Goal: Communication & Community: Share content

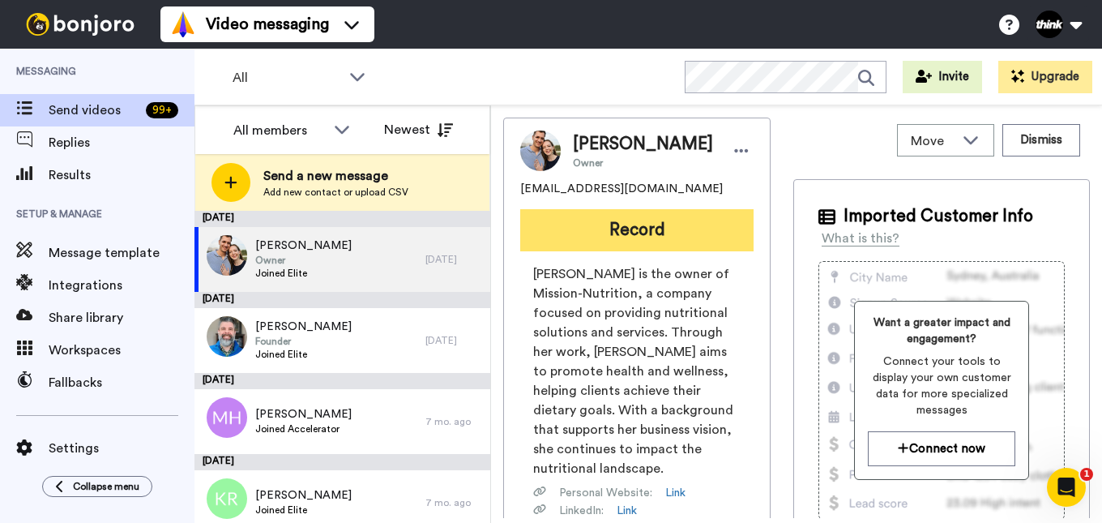
click at [662, 220] on button "Record" at bounding box center [636, 230] width 233 height 42
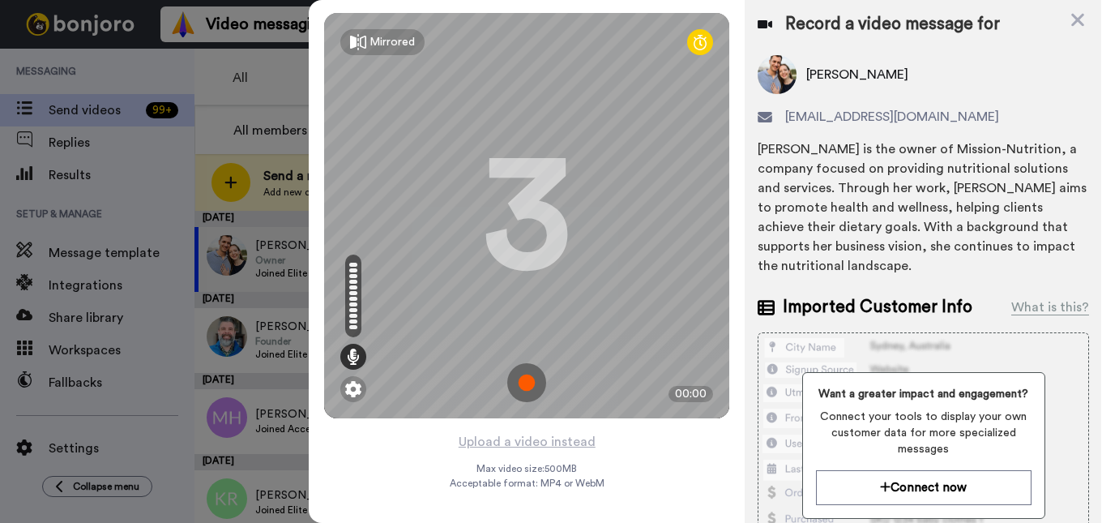
click at [537, 386] on img at bounding box center [526, 382] width 39 height 39
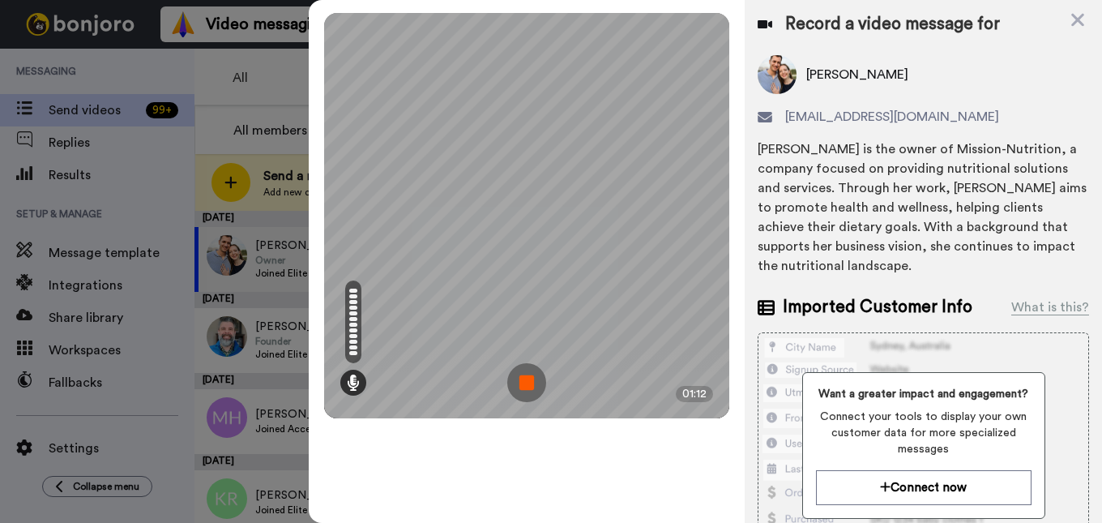
click at [522, 383] on img at bounding box center [526, 382] width 39 height 39
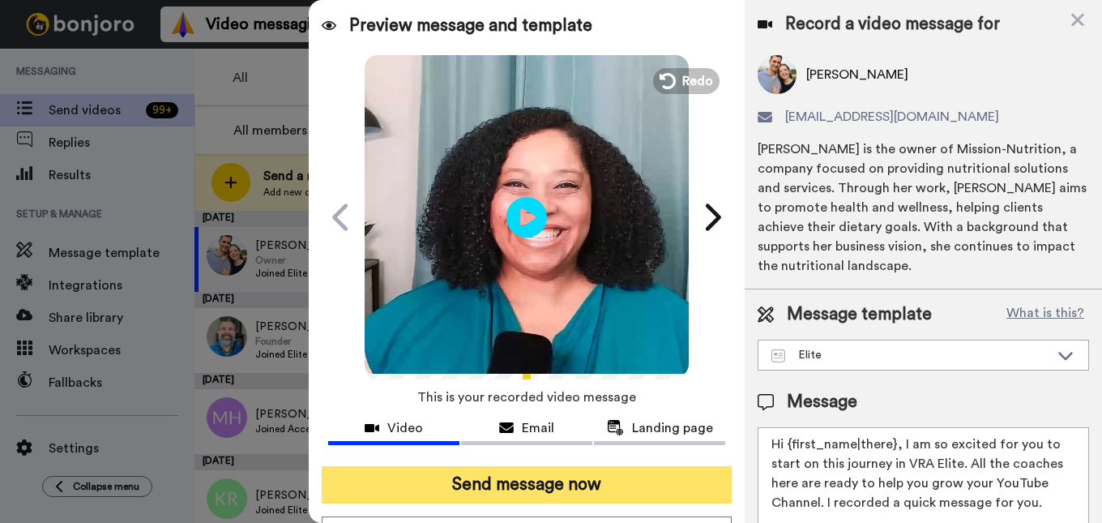
click at [550, 494] on button "Send message now" at bounding box center [527, 484] width 411 height 37
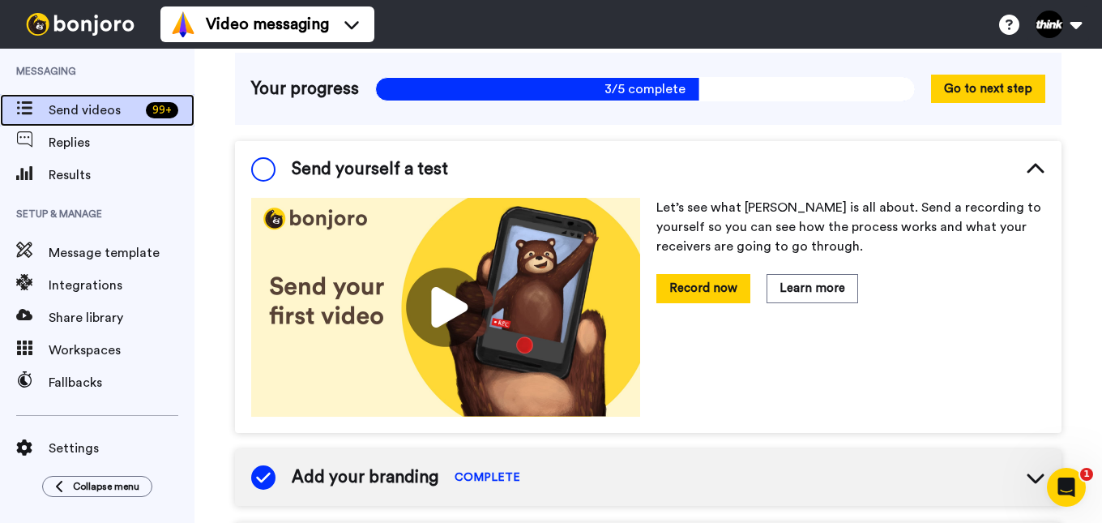
click at [119, 114] on span "Send videos" at bounding box center [94, 110] width 91 height 19
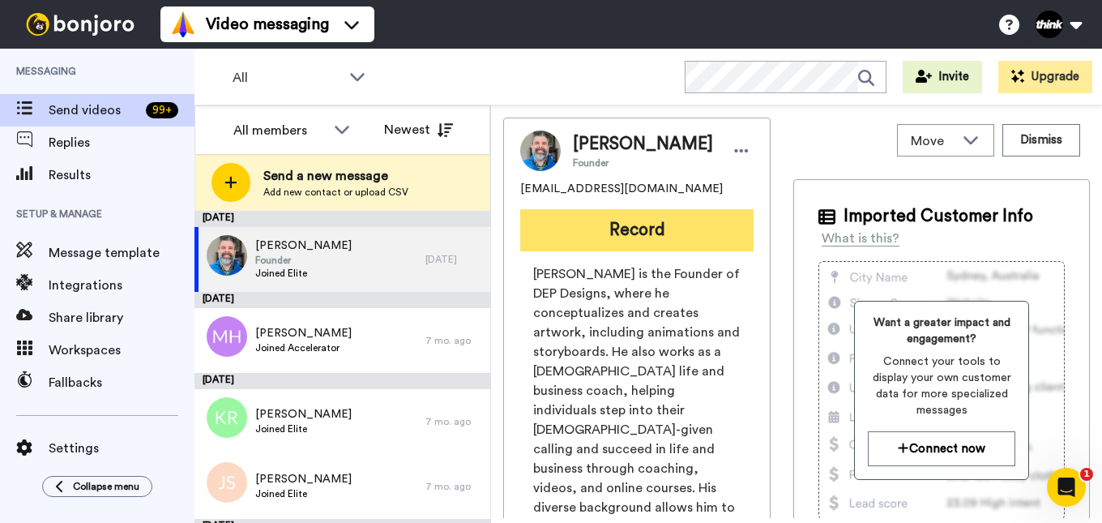
click at [549, 233] on button "Record" at bounding box center [636, 230] width 233 height 42
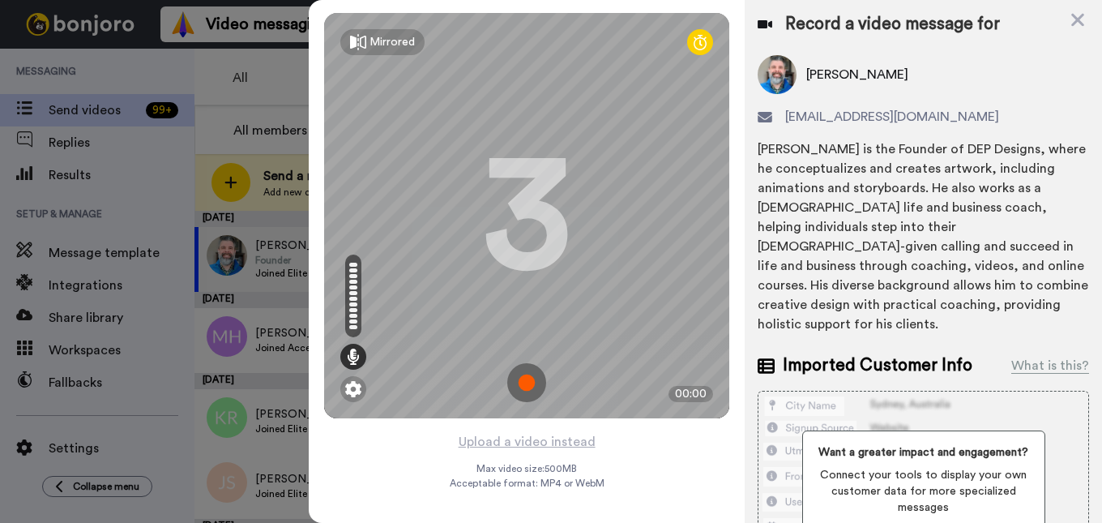
click at [525, 377] on img at bounding box center [526, 382] width 39 height 39
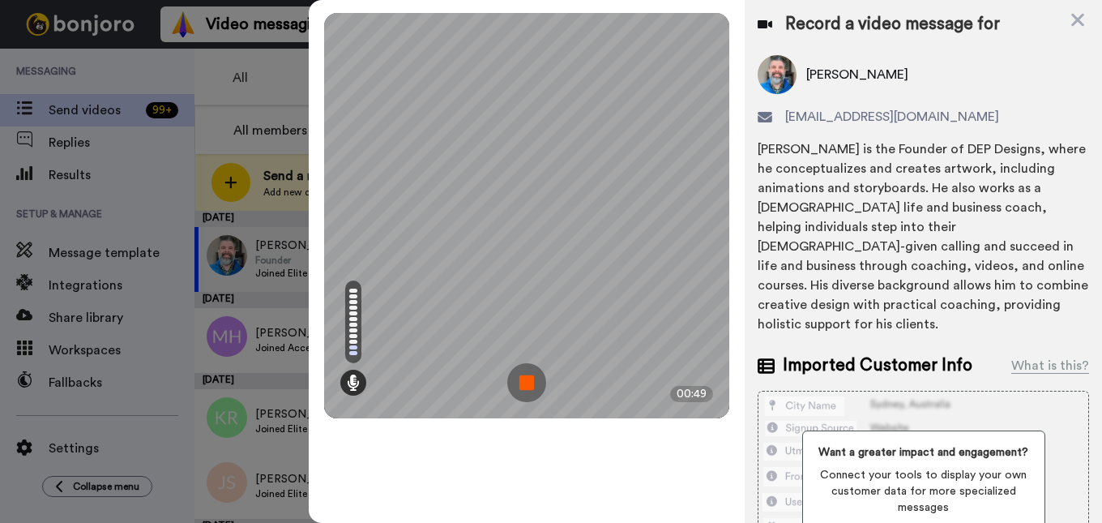
click at [538, 374] on img at bounding box center [526, 382] width 39 height 39
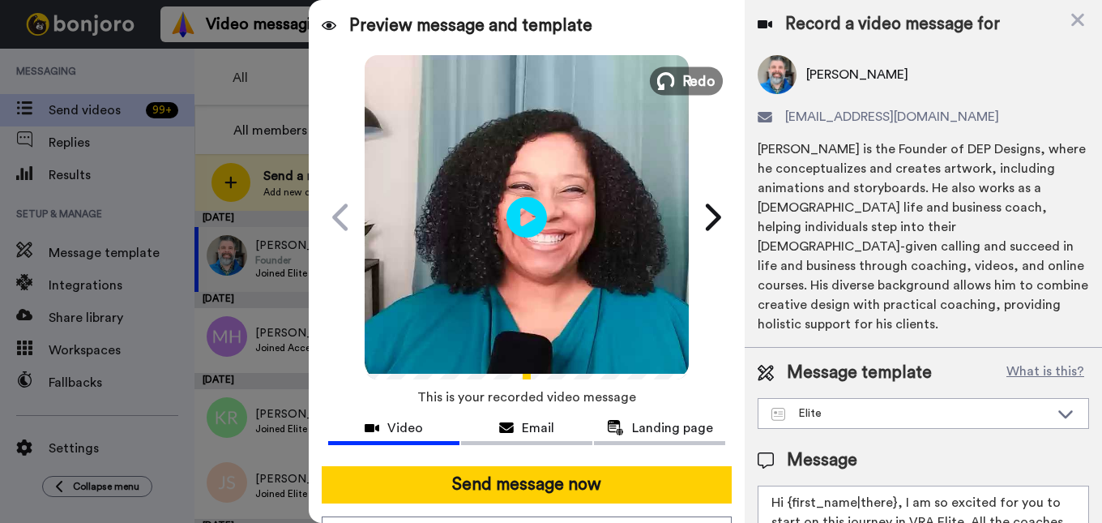
click at [683, 68] on button "Redo" at bounding box center [686, 80] width 73 height 28
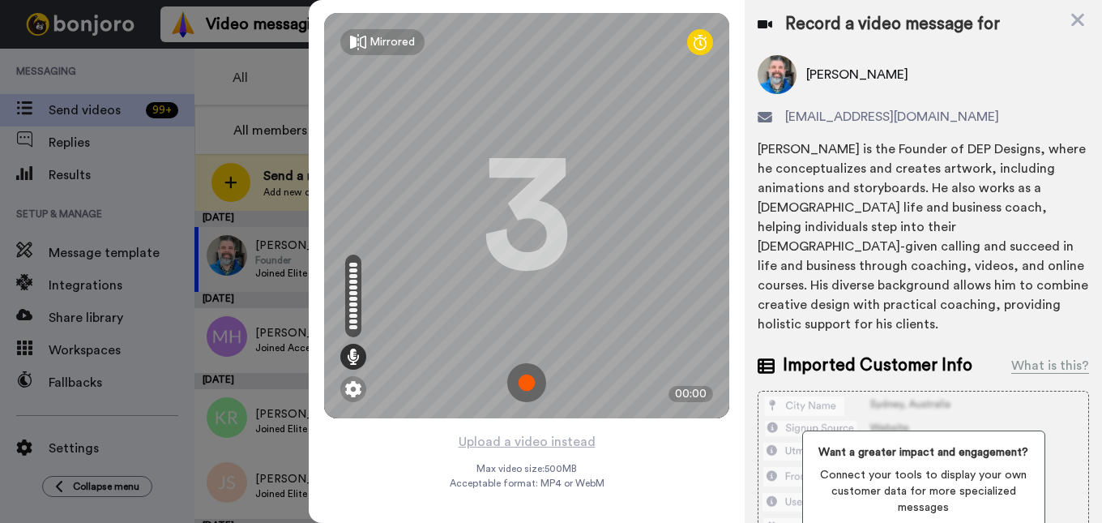
click at [529, 375] on img at bounding box center [526, 382] width 39 height 39
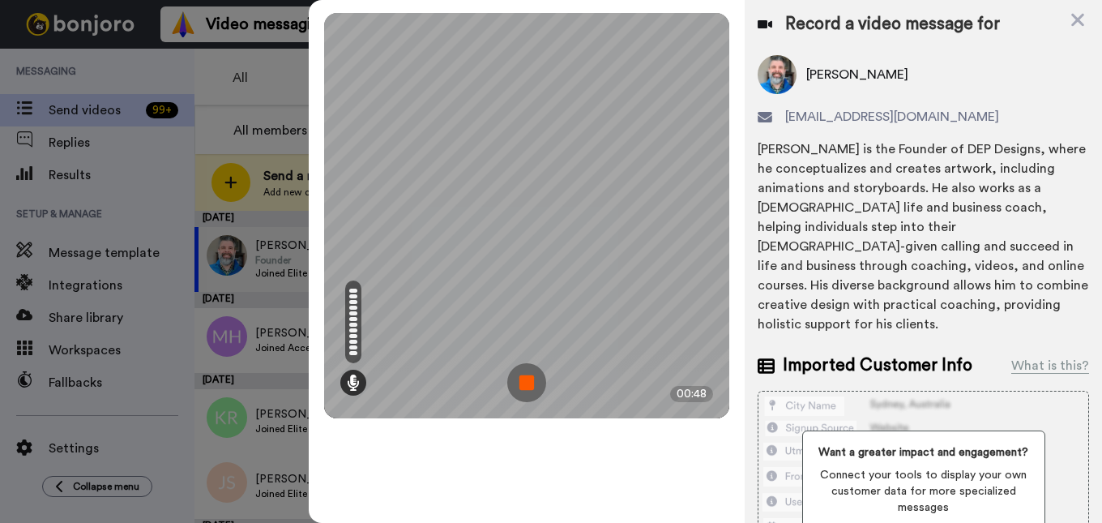
click at [526, 379] on img at bounding box center [526, 382] width 39 height 39
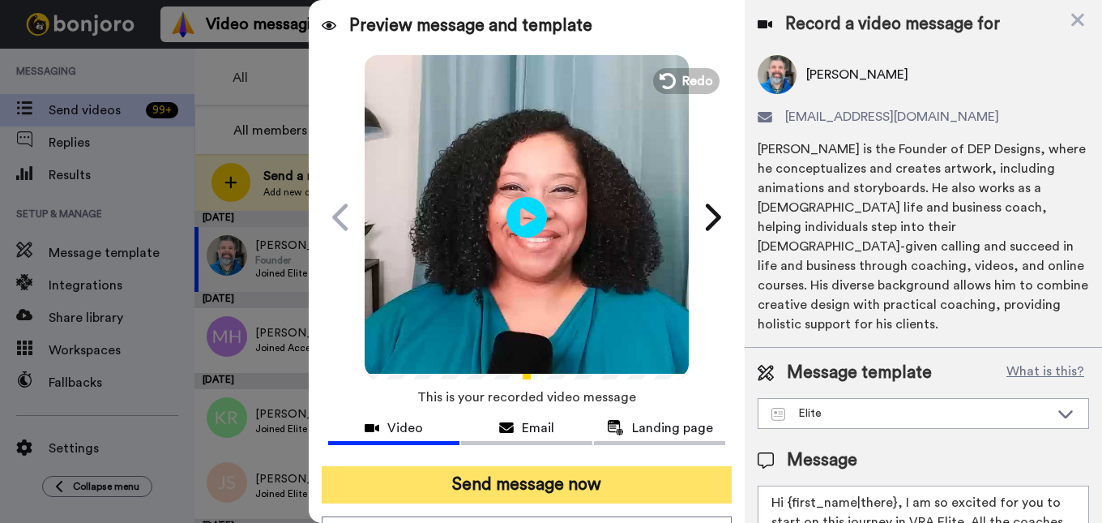
click at [586, 475] on button "Send message now" at bounding box center [527, 484] width 411 height 37
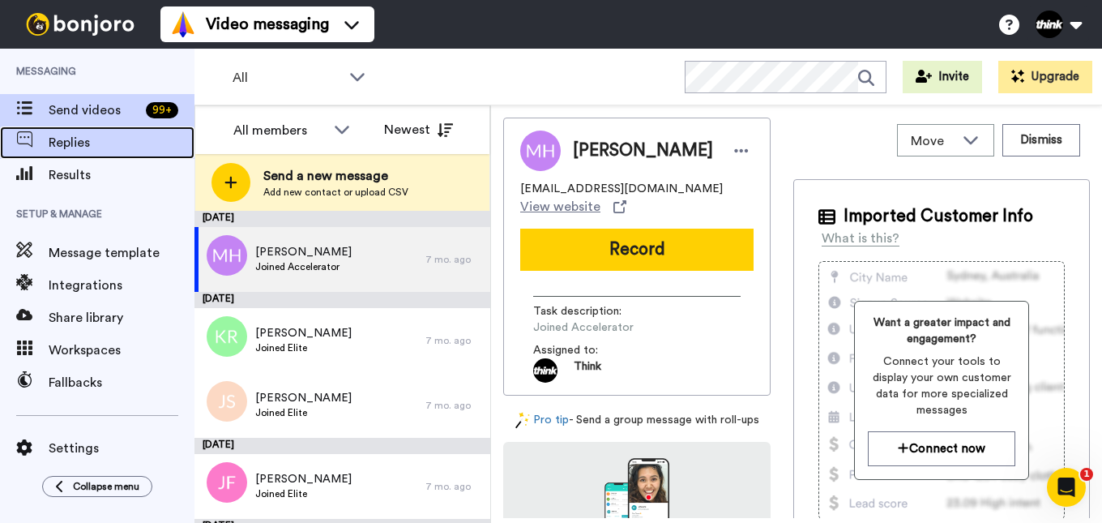
click at [118, 140] on span "Replies" at bounding box center [122, 142] width 146 height 19
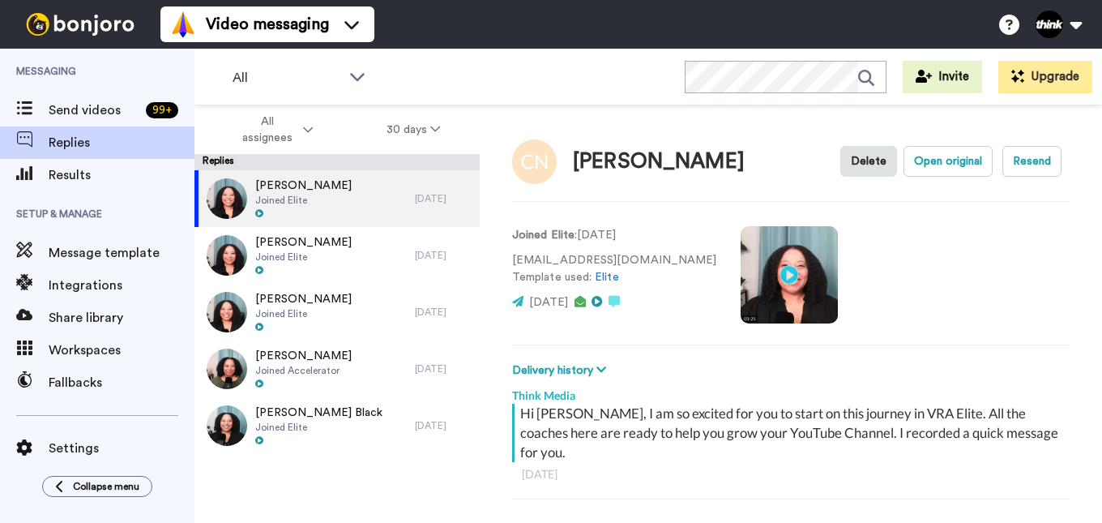
scroll to position [57, 0]
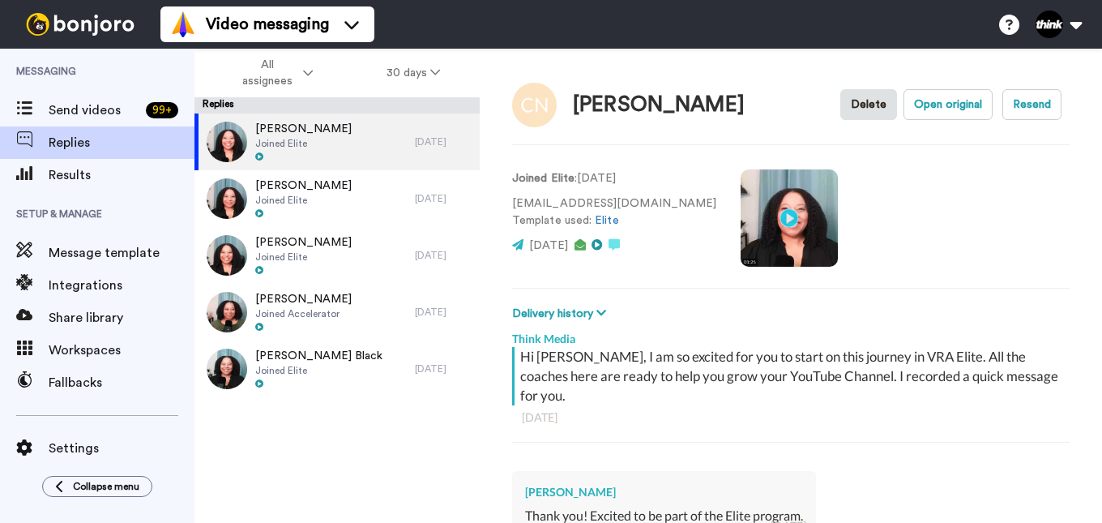
type textarea "x"
